Goal: Task Accomplishment & Management: Complete application form

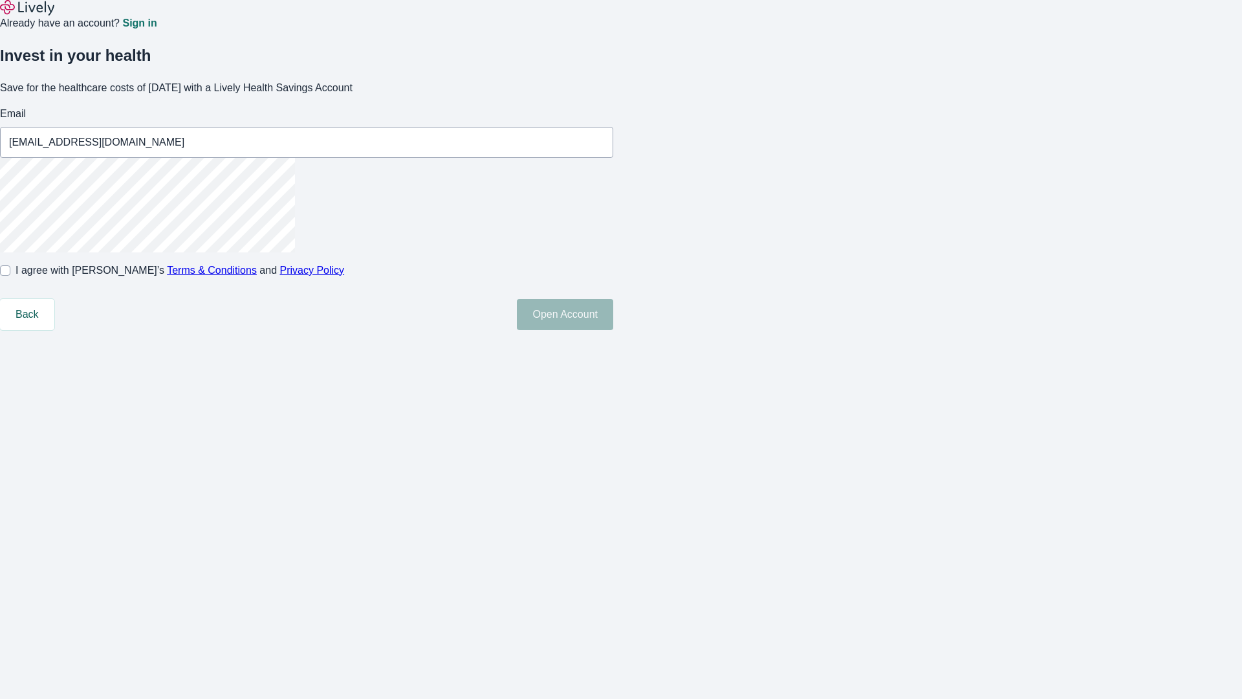
click at [10, 276] on input "I agree with Lively’s Terms & Conditions and Privacy Policy" at bounding box center [5, 270] width 10 height 10
checkbox input "true"
click at [613, 330] on button "Open Account" at bounding box center [565, 314] width 96 height 31
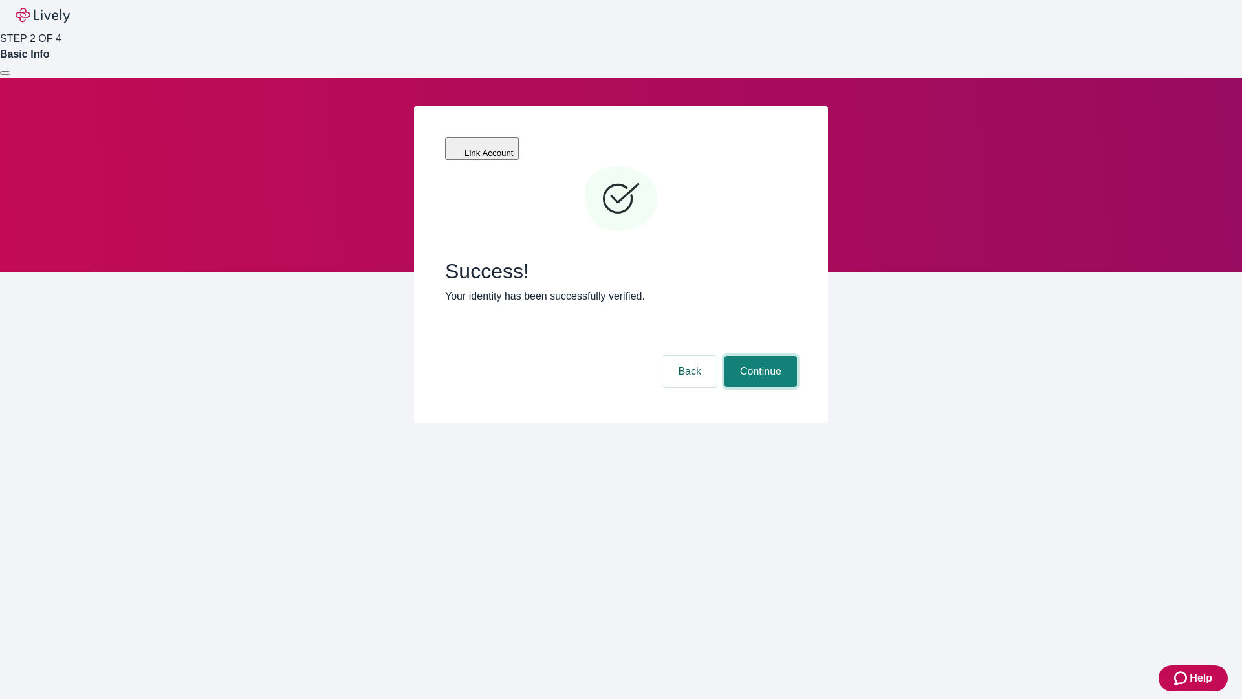
click at [759, 356] on button "Continue" at bounding box center [760, 371] width 72 height 31
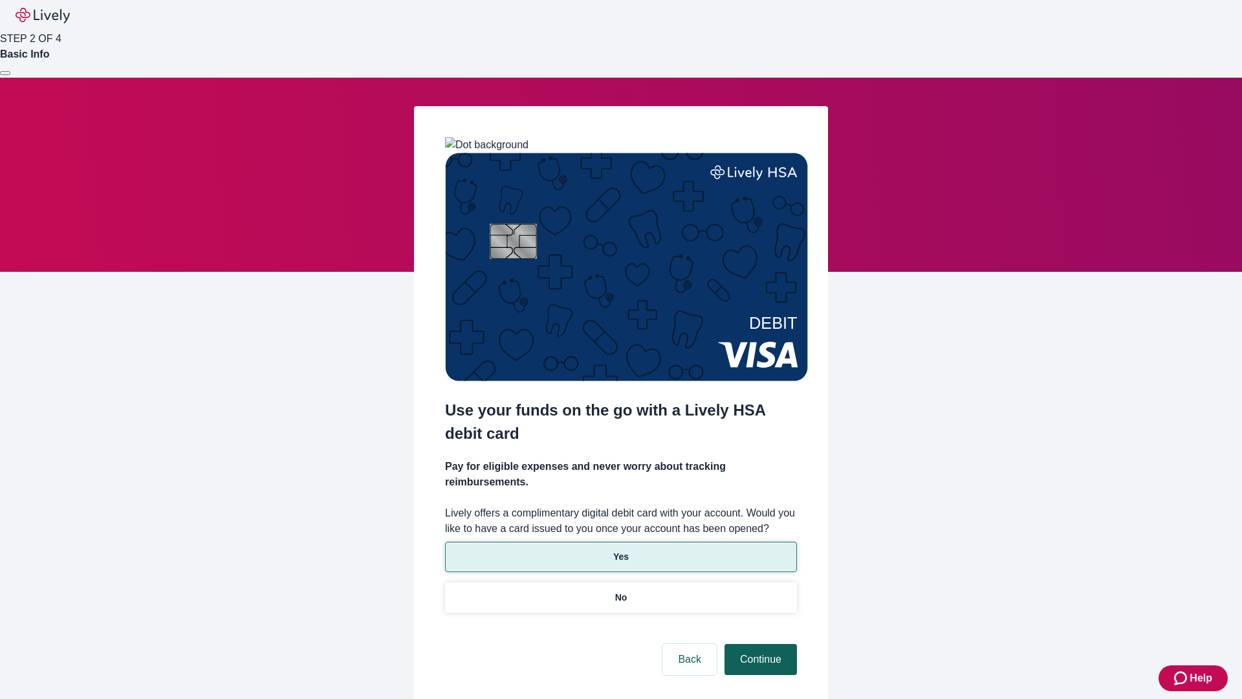
click at [620, 550] on p "Yes" at bounding box center [621, 557] width 16 height 14
click at [759, 644] on button "Continue" at bounding box center [760, 659] width 72 height 31
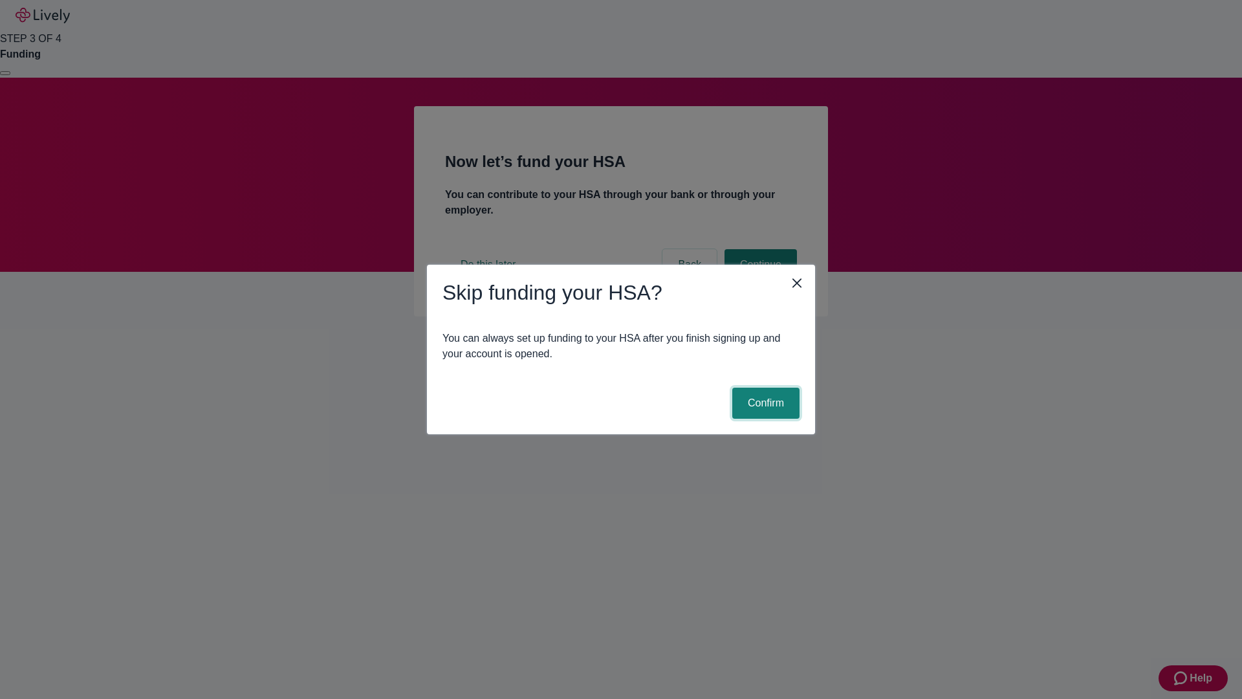
click at [764, 403] on button "Confirm" at bounding box center [765, 402] width 67 height 31
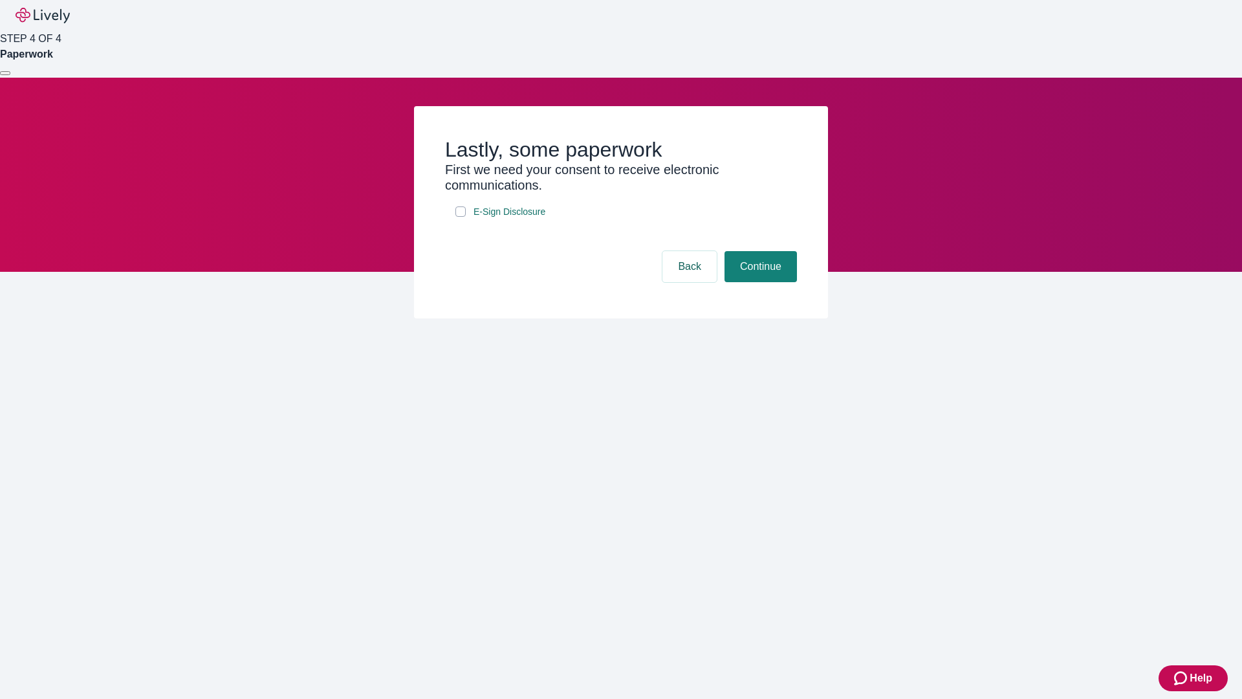
click at [460, 217] on input "E-Sign Disclosure" at bounding box center [460, 211] width 10 height 10
checkbox input "true"
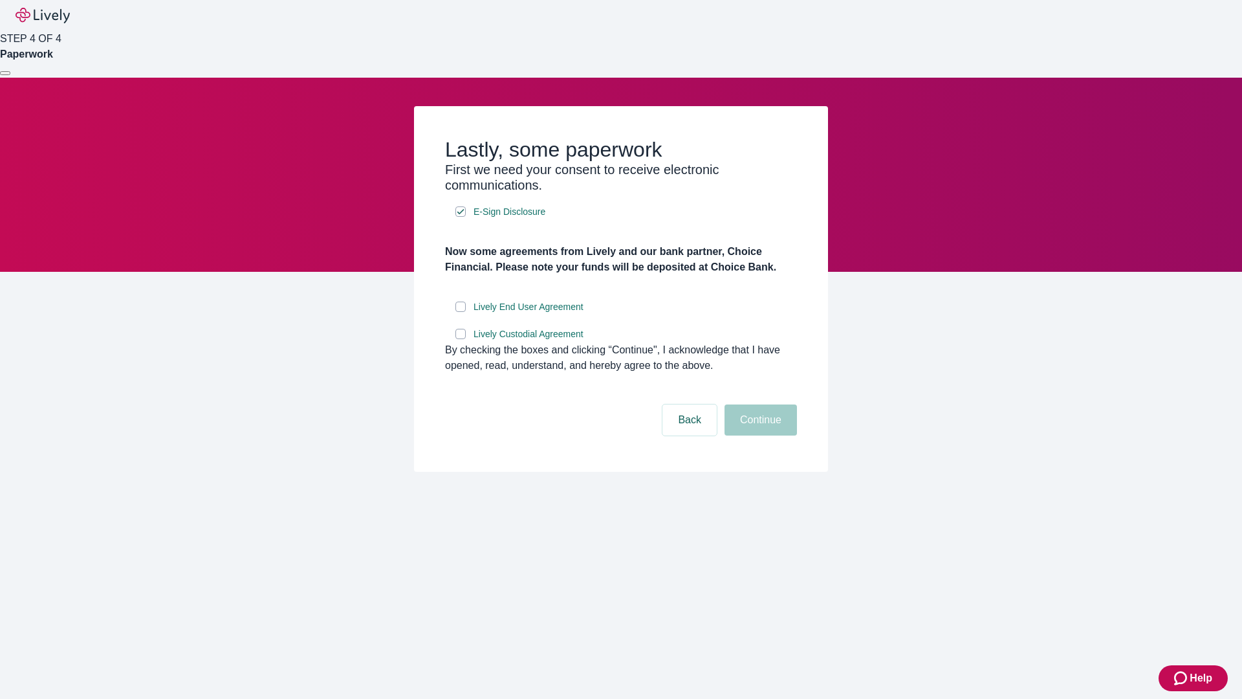
click at [460, 312] on input "Lively End User Agreement" at bounding box center [460, 306] width 10 height 10
checkbox input "true"
click at [460, 339] on input "Lively Custodial Agreement" at bounding box center [460, 334] width 10 height 10
checkbox input "true"
click at [759, 435] on button "Continue" at bounding box center [760, 419] width 72 height 31
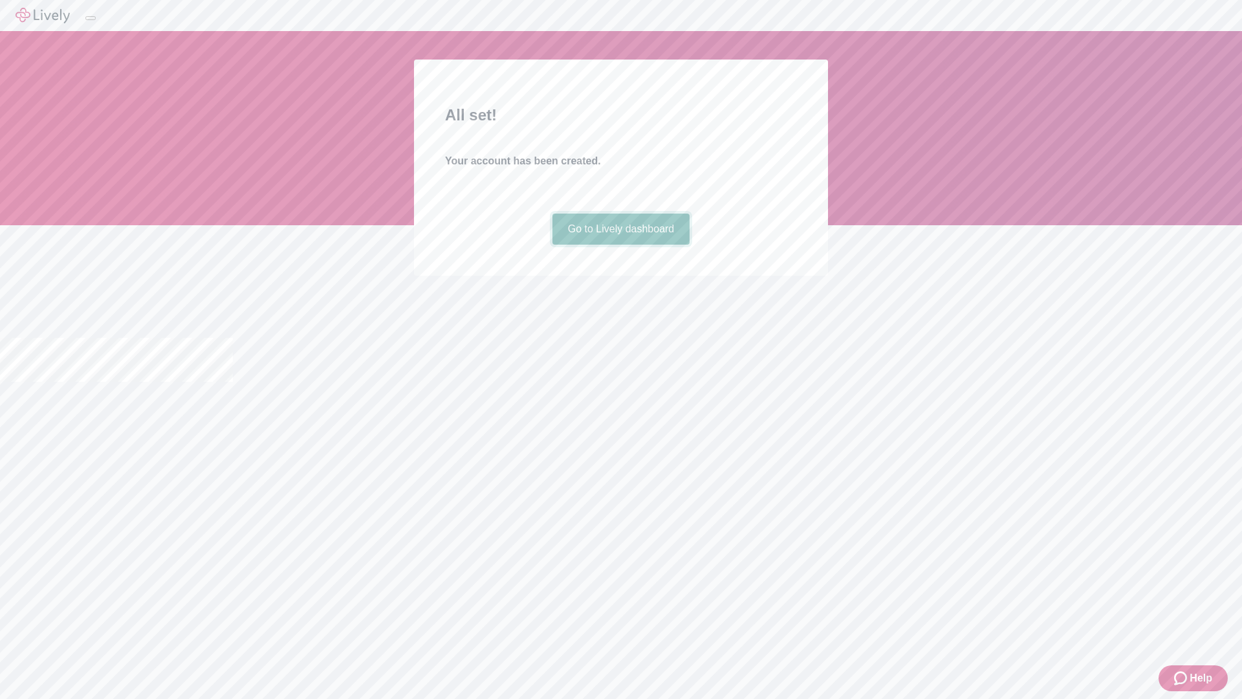
click at [620, 244] on link "Go to Lively dashboard" at bounding box center [621, 228] width 138 height 31
